Goal: Information Seeking & Learning: Find specific fact

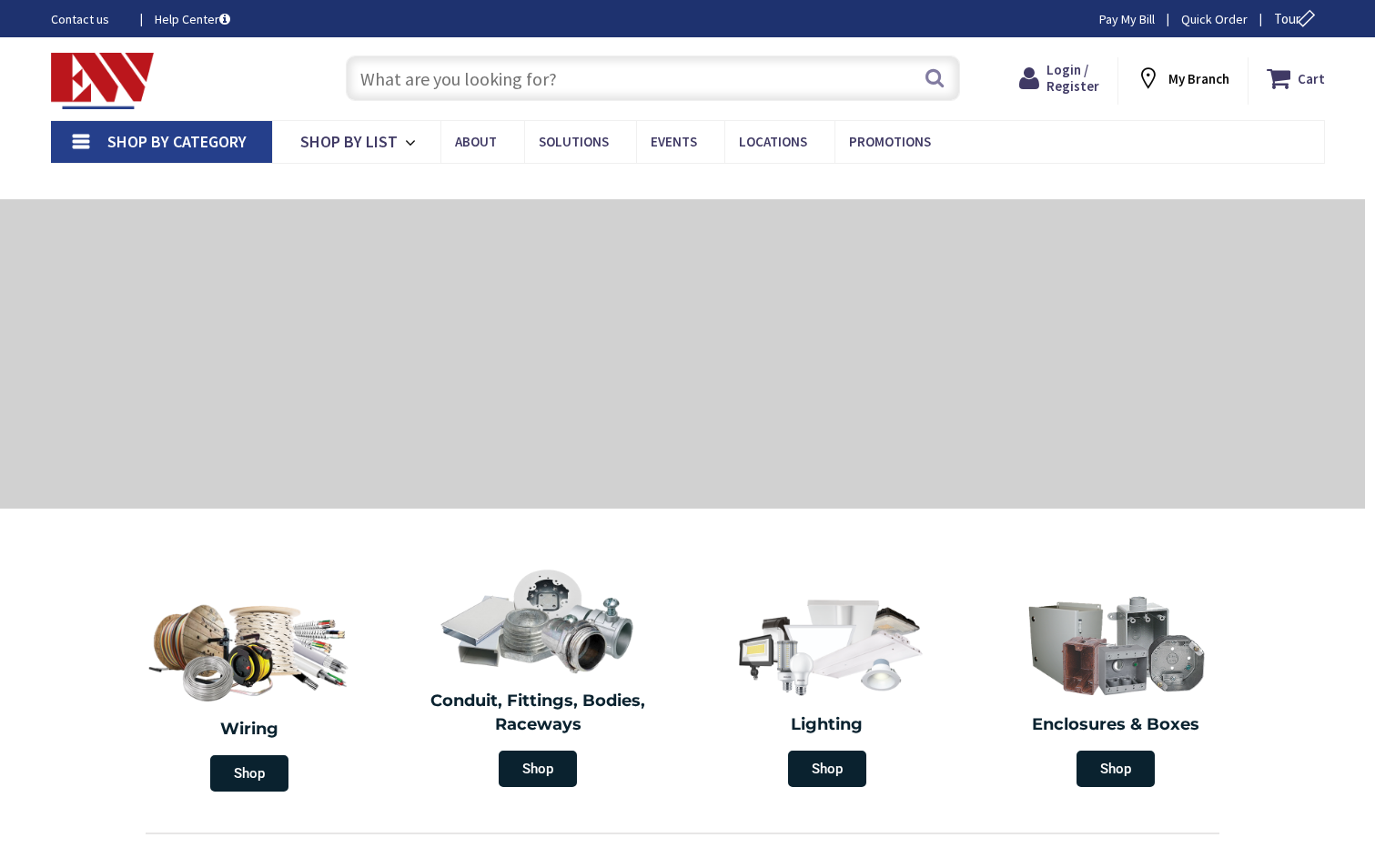
type input "[STREET_ADDRESS][US_STATE]"
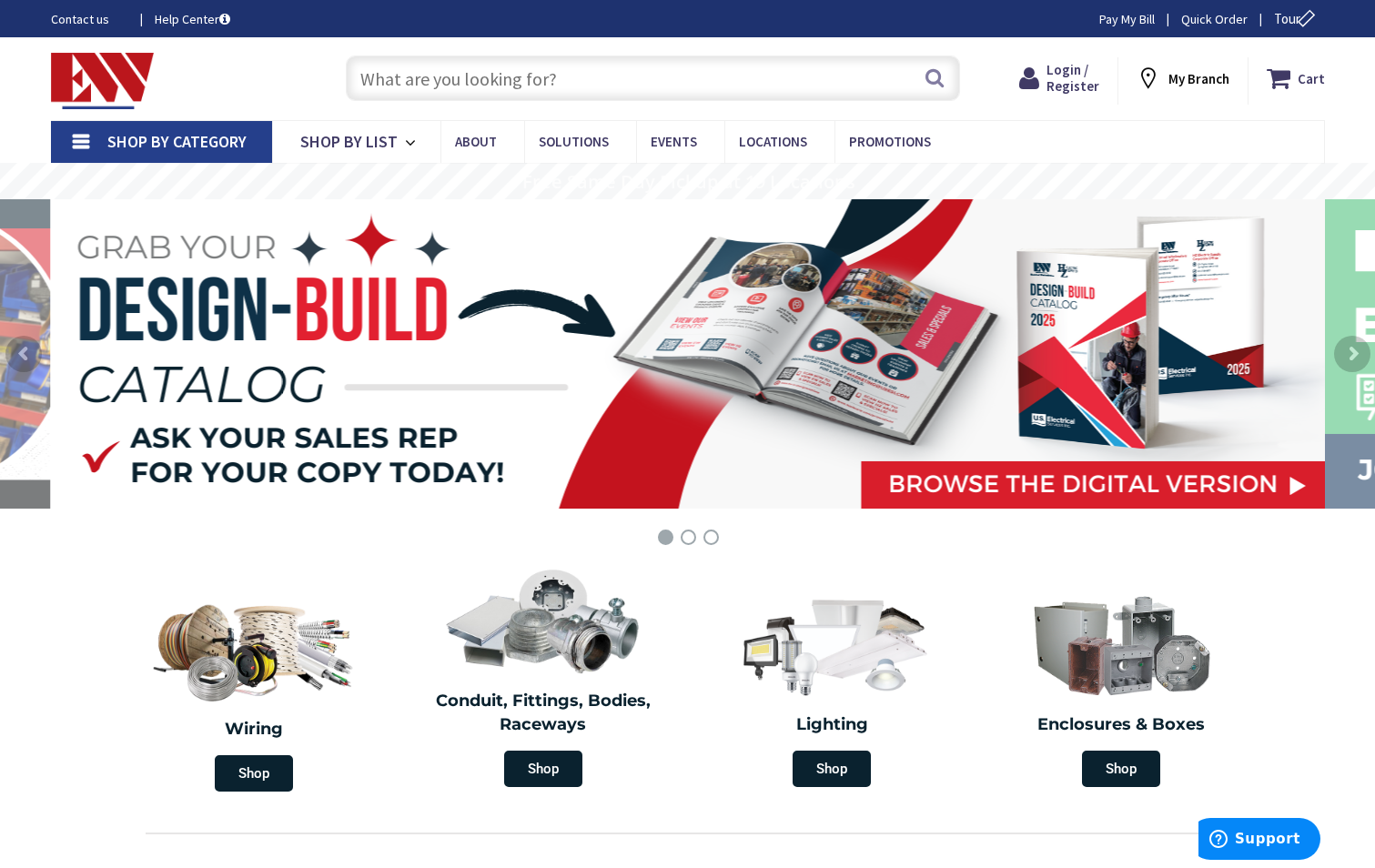
click at [407, 79] on input "text" at bounding box center [652, 79] width 614 height 46
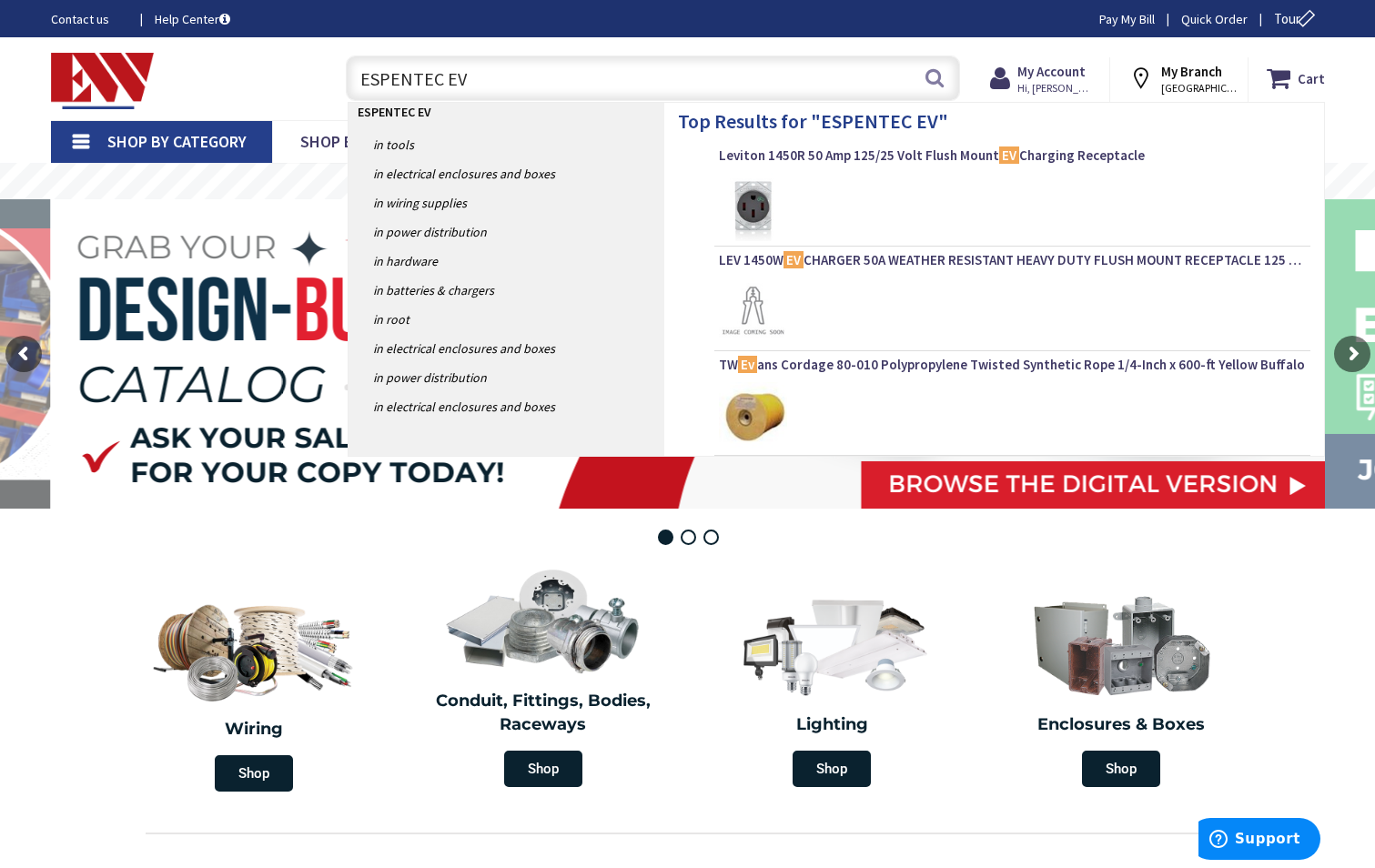
type input "ESPENTEC EVC"
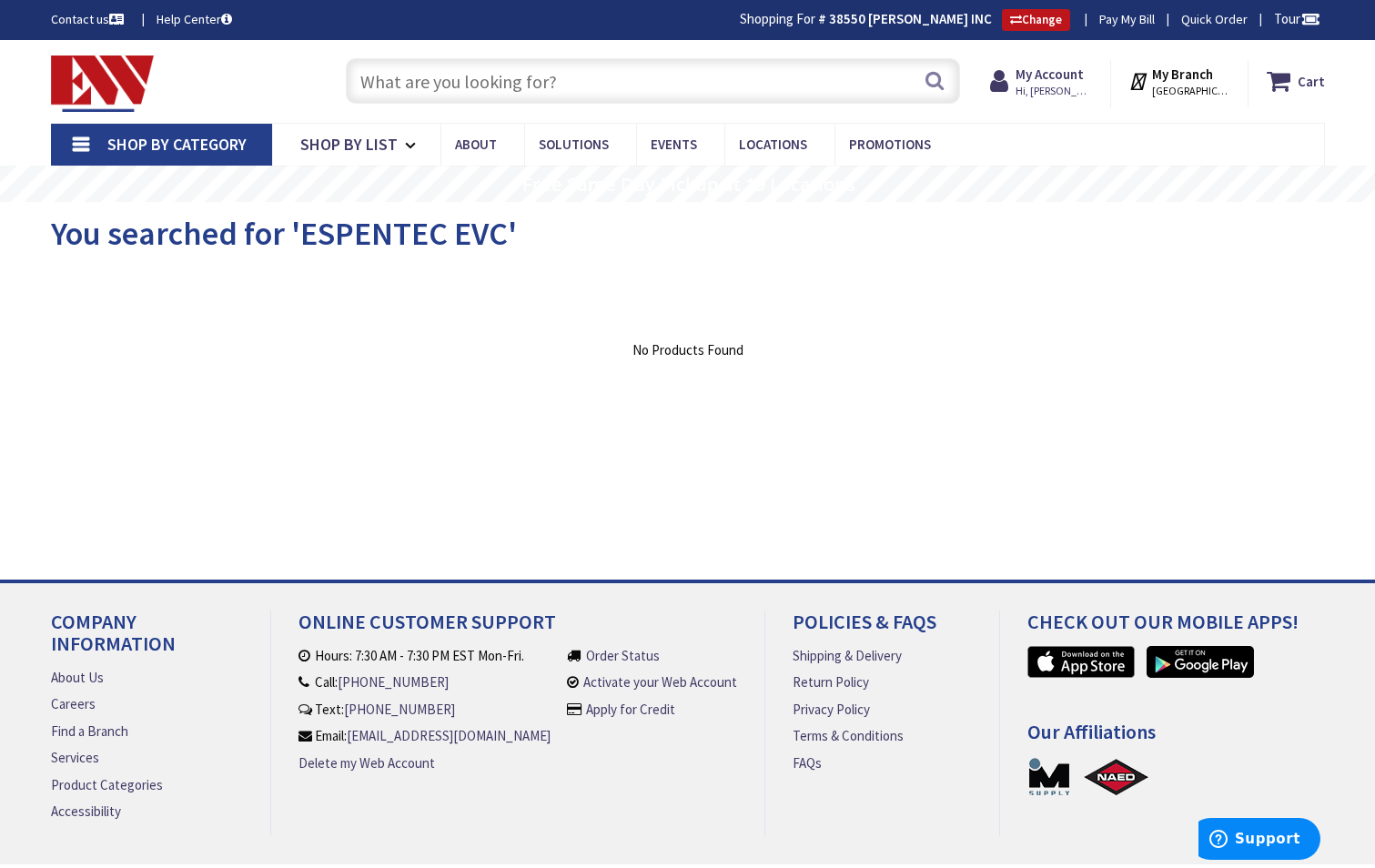
click at [405, 74] on input "text" at bounding box center [652, 81] width 614 height 46
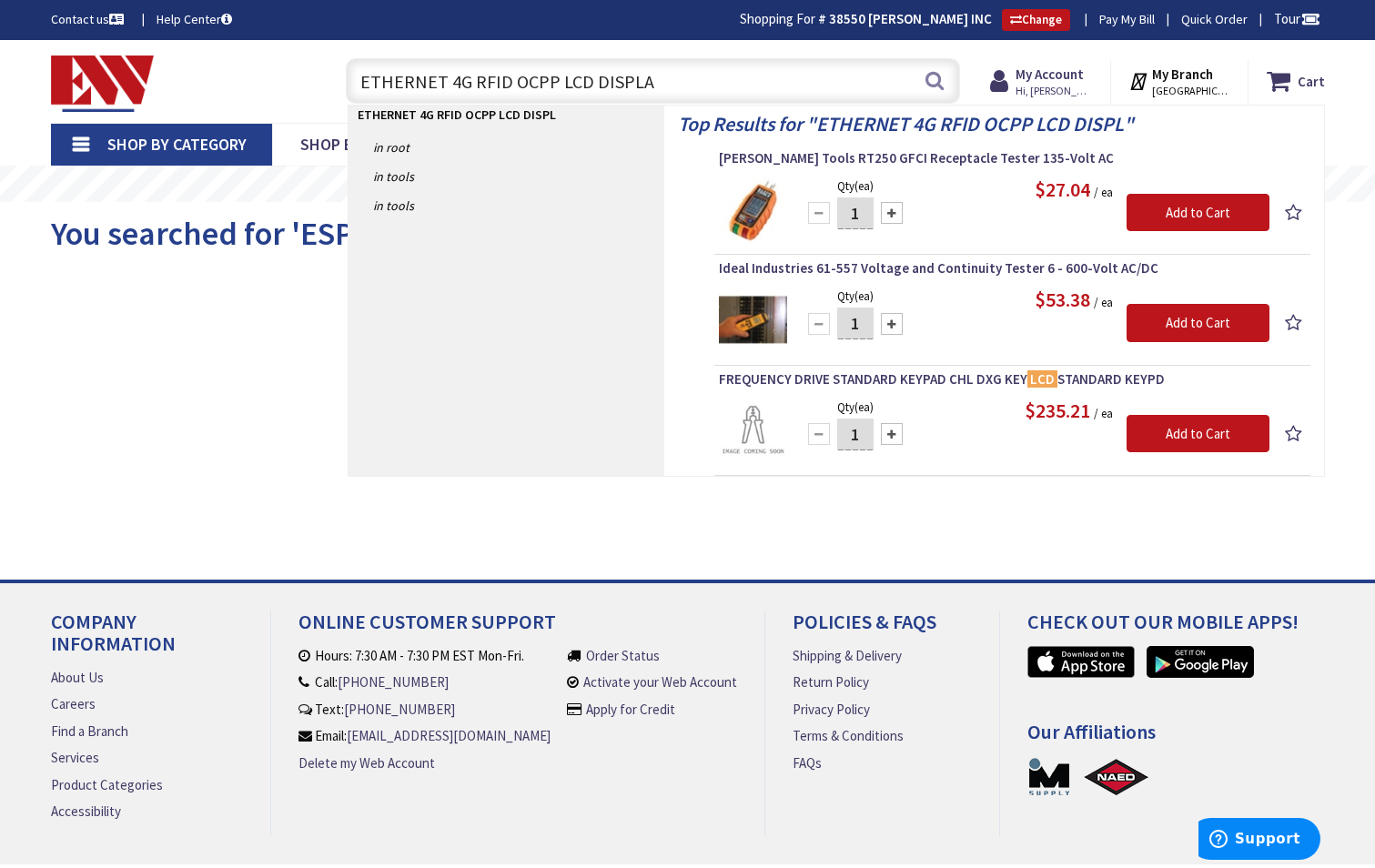
type input "ETHERNET 4G RFID OCPP LCD DISPLAY"
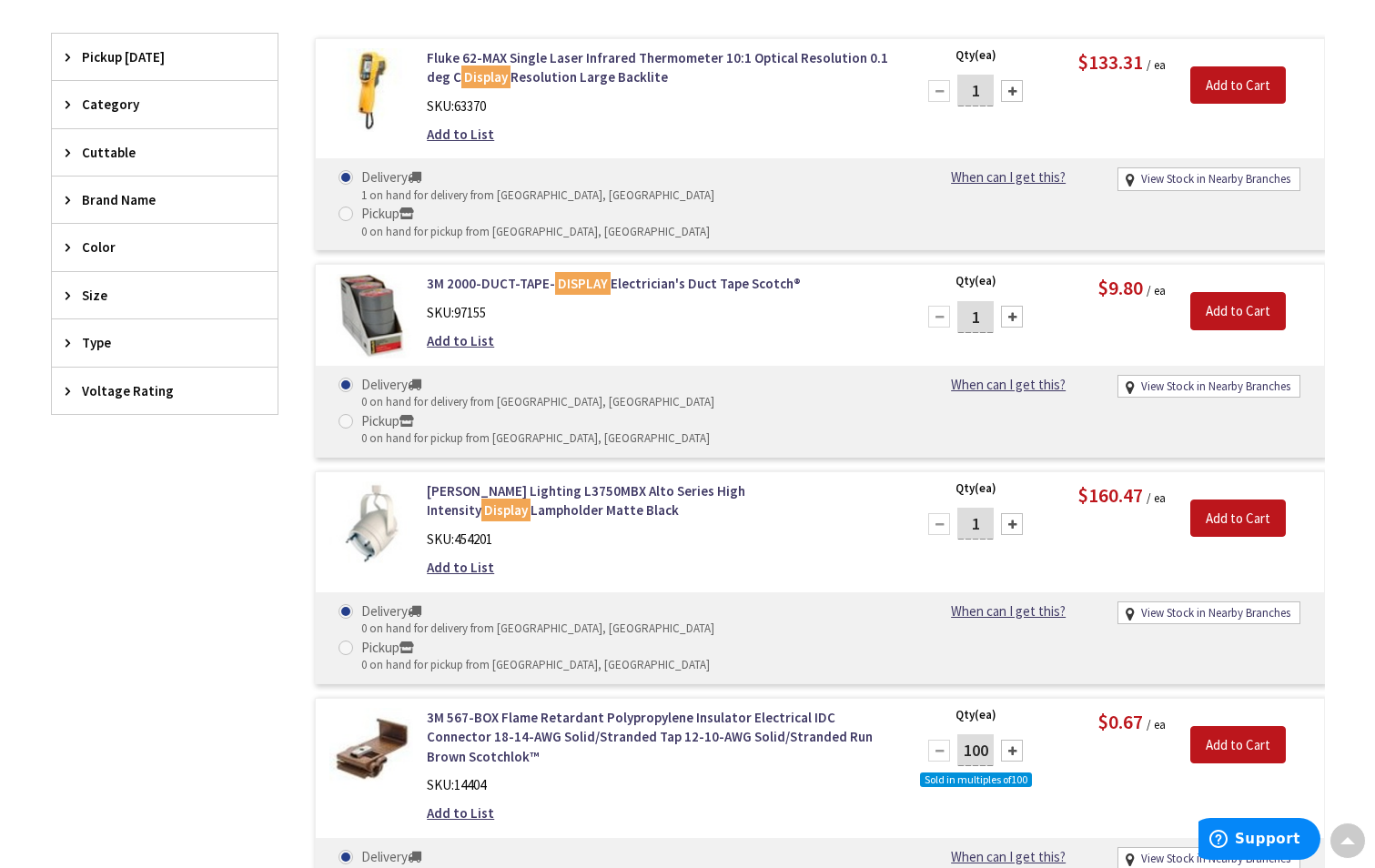
scroll to position [276, 0]
